Goal: Information Seeking & Learning: Learn about a topic

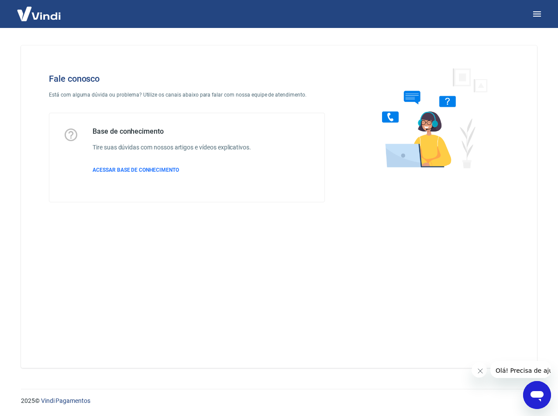
click at [484, 368] on button "Fechar mensagem da empresa" at bounding box center [479, 370] width 17 height 17
click at [161, 168] on span "ACESSAR BASE DE CONHECIMENTO" at bounding box center [136, 170] width 87 height 6
click at [122, 172] on span "ACESSAR BASE DE CONHECIMENTO" at bounding box center [136, 170] width 87 height 6
